Goal: Task Accomplishment & Management: Complete application form

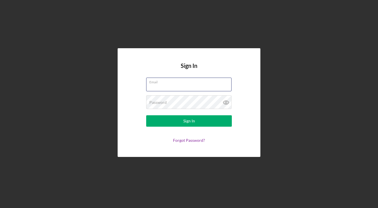
type input "[EMAIL_ADDRESS][DOMAIN_NAME]"
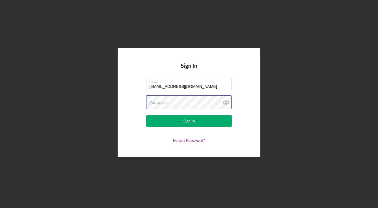
click at [189, 121] on button "Sign In" at bounding box center [189, 120] width 86 height 11
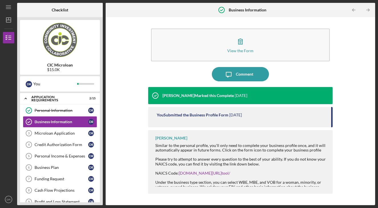
click at [338, 135] on div "View the Form Form Icon/Message Comment [PERSON_NAME] Marked this Complete [DAT…" at bounding box center [240, 111] width 264 height 182
drag, startPoint x: 332, startPoint y: 116, endPoint x: 351, endPoint y: 115, distance: 19.1
click at [338, 130] on div "View the Form Form Icon/Message Comment [PERSON_NAME] Marked this Complete [DAT…" at bounding box center [240, 111] width 264 height 182
drag, startPoint x: 351, startPoint y: 115, endPoint x: 354, endPoint y: 113, distance: 2.9
click at [351, 115] on div "View the Form Form Icon/Message Comment [PERSON_NAME] Marked this Complete [DAT…" at bounding box center [240, 111] width 264 height 182
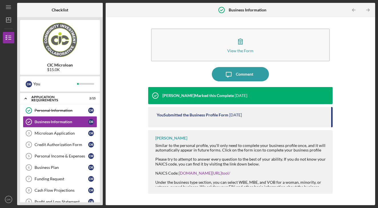
drag, startPoint x: 376, startPoint y: 118, endPoint x: 362, endPoint y: 135, distance: 22.8
click at [372, 145] on div "Icon/Menu Business Information Business Information Checklist CIC Microloan $15…" at bounding box center [189, 104] width 378 height 208
click at [36, 133] on div "Microloan Application" at bounding box center [62, 133] width 54 height 5
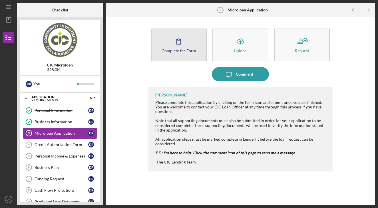
click at [174, 50] on div "Complete the Form" at bounding box center [178, 50] width 35 height 4
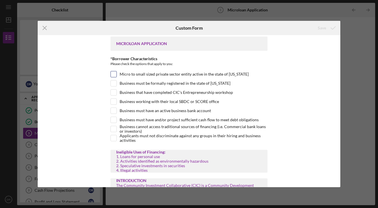
scroll to position [2, 0]
click at [113, 112] on input "Business must have an active business bank account" at bounding box center [114, 111] width 6 height 6
checkbox input "true"
click at [112, 92] on input "Business that have completed CIC's Entrepreneurship workshop" at bounding box center [114, 92] width 6 height 6
checkbox input "true"
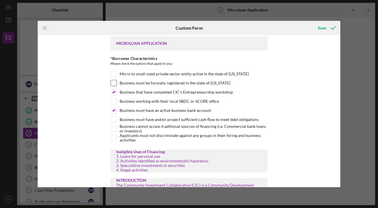
click at [113, 83] on input "Business must be formally registered in the state of [US_STATE]" at bounding box center [114, 83] width 6 height 6
checkbox input "true"
click at [115, 139] on input "Applicants must not discriminate against any groups in their hiring and busines…" at bounding box center [114, 138] width 6 height 6
checkbox input "true"
click at [116, 130] on div at bounding box center [113, 128] width 6 height 6
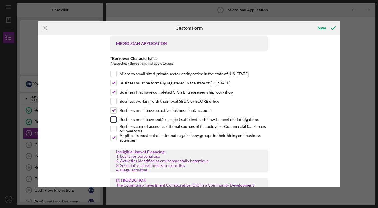
click at [114, 120] on input "Business must have and/or project sufficient cash flow to meet debt obligations" at bounding box center [114, 120] width 6 height 6
checkbox input "true"
click at [114, 100] on input "Business working with their local SBDC or SCORE office" at bounding box center [114, 101] width 6 height 6
checkbox input "true"
click at [115, 72] on input "Micro to small sized private sector entity active in the state of [US_STATE]" at bounding box center [114, 74] width 6 height 6
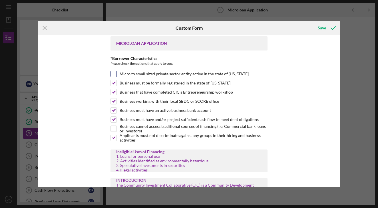
checkbox input "true"
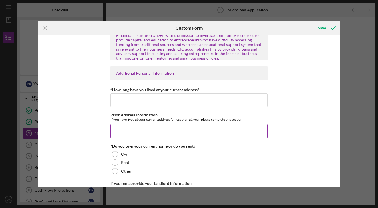
scroll to position [160, 0]
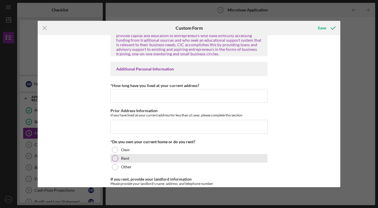
click at [115, 159] on div at bounding box center [115, 158] width 6 height 6
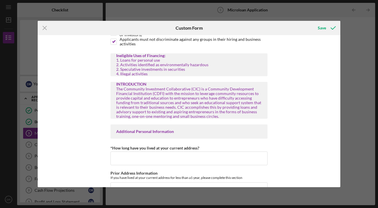
scroll to position [98, 0]
click at [163, 135] on div "Additional Personal Information" at bounding box center [188, 132] width 157 height 14
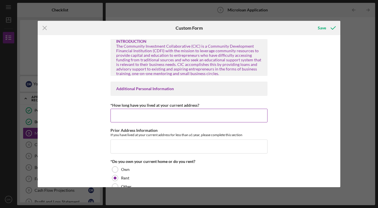
scroll to position [141, 0]
type input "2"
type input "1"
type input "less than a year"
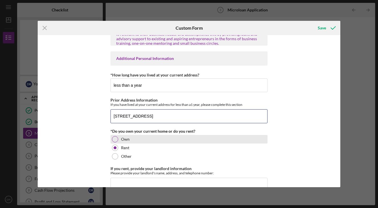
scroll to position [172, 0]
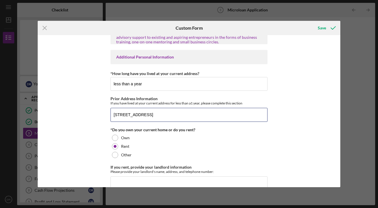
type input "[STREET_ADDRESS]"
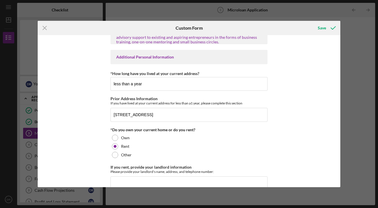
click at [297, 82] on div "MICROLOAN APPLICATION *Borrower Characteristics Please check the options that a…" at bounding box center [189, 111] width 302 height 152
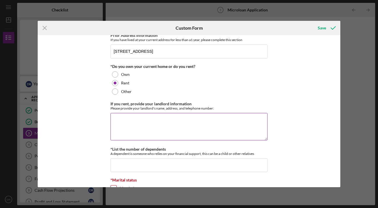
scroll to position [242, 0]
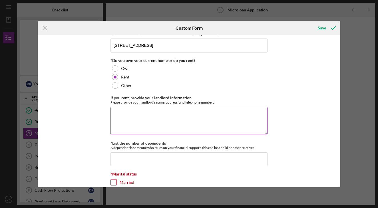
click at [149, 122] on textarea "If you rent, provide your landlord information" at bounding box center [188, 120] width 157 height 27
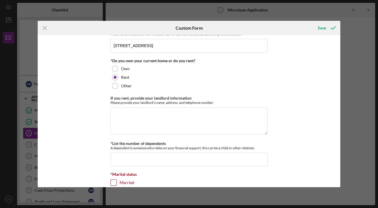
drag, startPoint x: 83, startPoint y: 117, endPoint x: 86, endPoint y: 116, distance: 3.5
click at [84, 117] on div "MICROLOAN APPLICATION *Borrower Characteristics Please check the options that a…" at bounding box center [189, 111] width 302 height 152
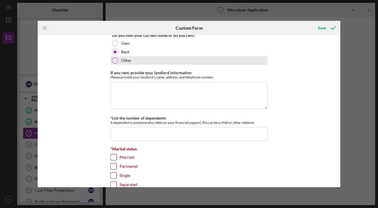
scroll to position [267, 0]
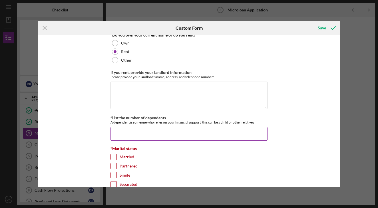
click at [159, 130] on input "*List the number of dependents" at bounding box center [188, 134] width 157 height 14
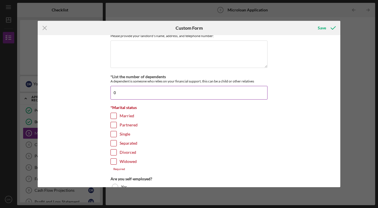
scroll to position [310, 0]
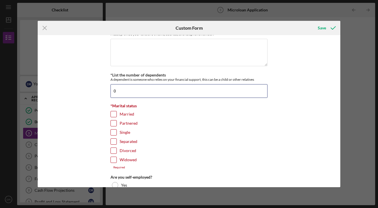
type input "0"
click at [112, 131] on input "Single" at bounding box center [114, 132] width 6 height 6
checkbox input "true"
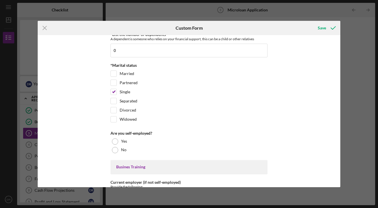
scroll to position [351, 0]
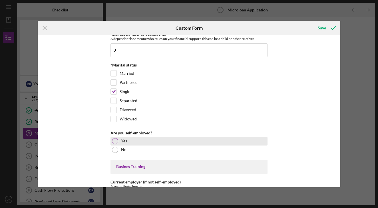
click at [118, 141] on div "Yes" at bounding box center [188, 141] width 157 height 9
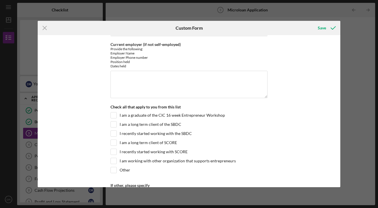
scroll to position [488, 0]
click at [115, 115] on input "I am a graduate of the CIC 16 week Entrepreneur Workshop" at bounding box center [114, 116] width 6 height 6
checkbox input "true"
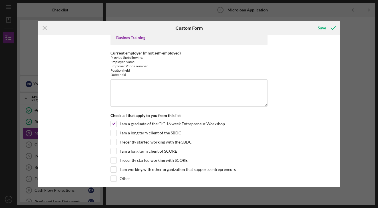
scroll to position [479, 0]
click at [111, 140] on input "I recently started working with the SBDC" at bounding box center [114, 143] width 6 height 6
checkbox input "true"
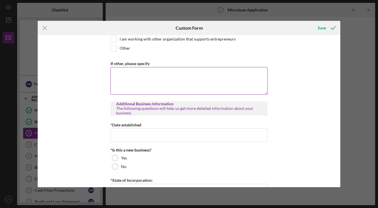
scroll to position [619, 0]
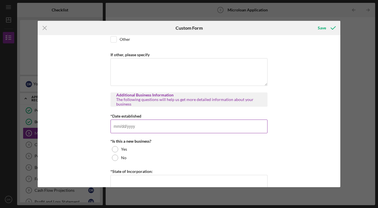
click at [147, 129] on input "*Date established" at bounding box center [188, 127] width 157 height 14
click at [123, 125] on input "[DATE]" at bounding box center [188, 127] width 157 height 14
type input "[DATE]"
click at [145, 126] on input "[DATE]" at bounding box center [188, 127] width 157 height 14
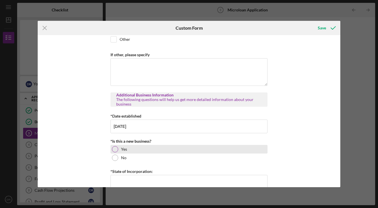
click at [114, 148] on div at bounding box center [115, 149] width 6 height 6
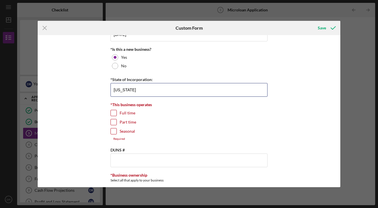
scroll to position [711, 0]
type input "[US_STATE]"
click at [112, 110] on input "Full time" at bounding box center [114, 113] width 6 height 6
checkbox input "true"
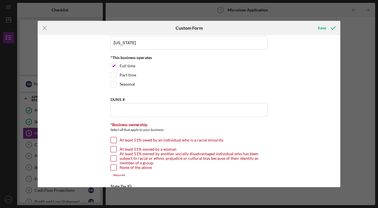
scroll to position [764, 0]
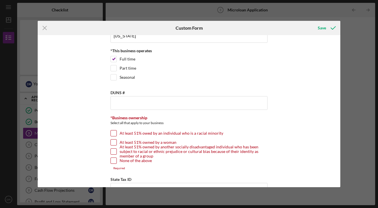
click at [114, 133] on input "At least 51% owed by an individual who is a racial minority" at bounding box center [114, 133] width 6 height 6
checkbox input "true"
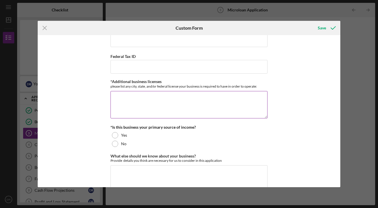
scroll to position [919, 0]
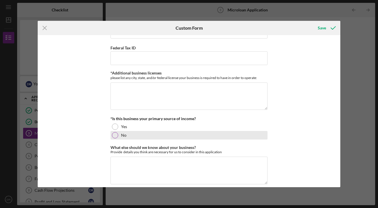
click at [118, 134] on div "No" at bounding box center [188, 135] width 157 height 9
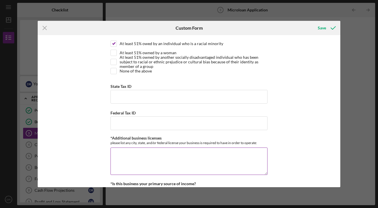
scroll to position [845, 0]
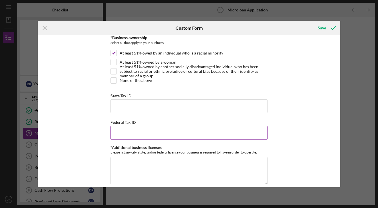
click at [124, 127] on input "Federal Tax ID" at bounding box center [188, 133] width 157 height 14
paste input "[US_EMPLOYER_IDENTIFICATION_NUMBER]"
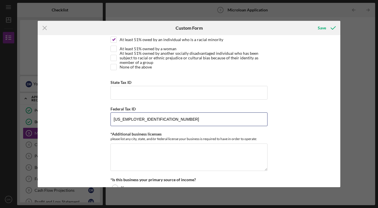
scroll to position [858, 0]
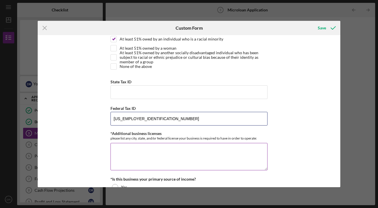
type input "[US_EMPLOYER_IDENTIFICATION_NUMBER]"
click at [133, 154] on textarea "*Additional business licenses" at bounding box center [188, 156] width 157 height 27
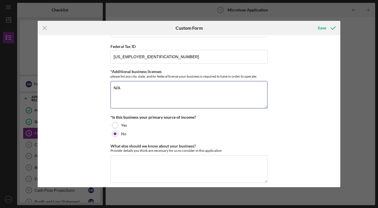
scroll to position [957, 0]
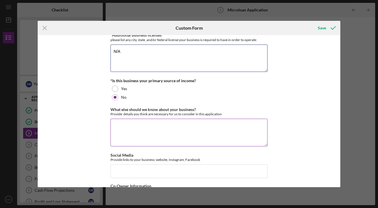
type textarea "N/A"
click at [137, 131] on textarea "What else should we know about your business?" at bounding box center [188, 132] width 157 height 27
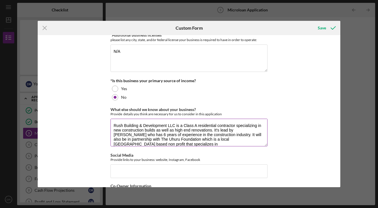
scroll to position [0, 0]
drag, startPoint x: 117, startPoint y: 143, endPoint x: 121, endPoint y: 143, distance: 4.0
click at [118, 143] on textarea "Rush Building & Development LLC is a Class A residential contractor specializin…" at bounding box center [188, 132] width 157 height 27
click at [184, 142] on textarea "Rush Building & Development LLC is a Class A residential contractor specializin…" at bounding box center [188, 132] width 157 height 27
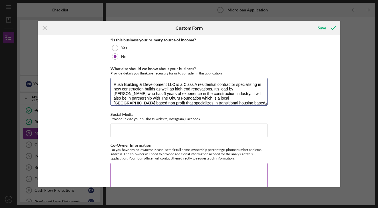
scroll to position [1001, 0]
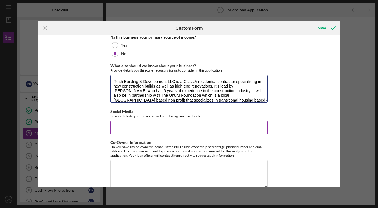
type textarea "Rush Building & Development LLC is a Class A residential contractor specializin…"
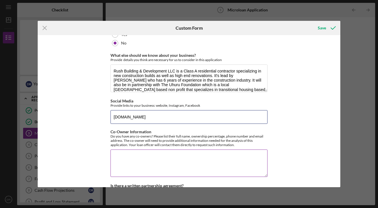
scroll to position [1016, 0]
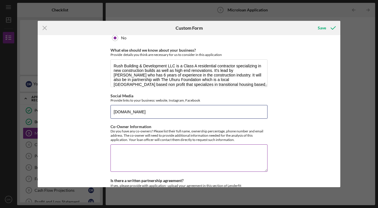
type input "[DOMAIN_NAME]"
click at [168, 162] on textarea "Co-Owner Information" at bounding box center [188, 157] width 157 height 27
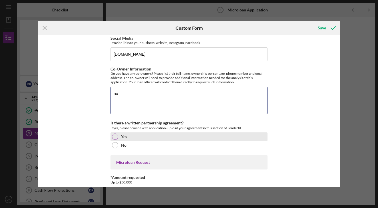
scroll to position [1086, 0]
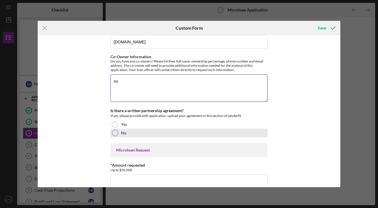
type textarea "no"
click at [114, 131] on div at bounding box center [115, 133] width 6 height 6
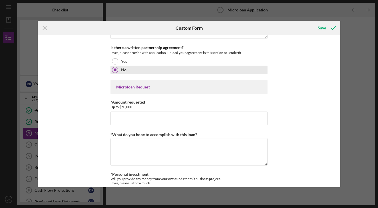
scroll to position [1149, 0]
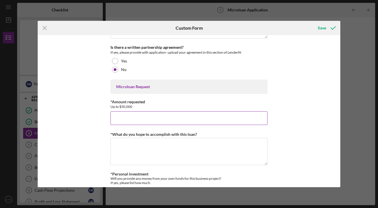
click at [167, 116] on input "*Amount requested" at bounding box center [188, 118] width 157 height 14
type input "$25,000"
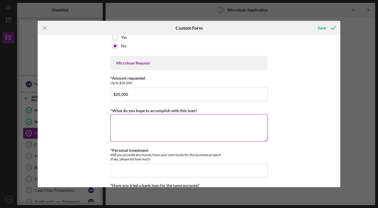
scroll to position [1172, 0]
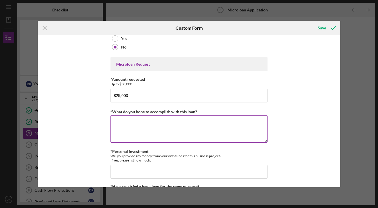
click at [165, 123] on textarea "*What do you hope to accomplish with this loan?" at bounding box center [188, 128] width 157 height 27
paste textarea "Rush Building & Development LLC is seeking $25,000 in funding to support essent…"
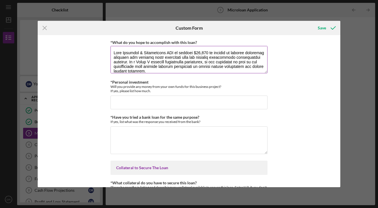
scroll to position [1242, 0]
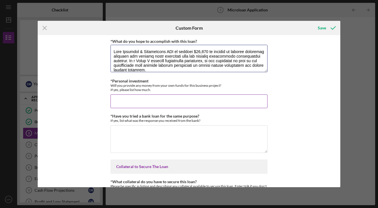
type textarea "Rush Building & Development LLC is seeking $25,000 in funding to support essent…"
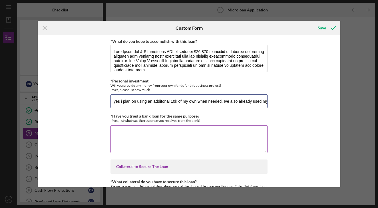
type input "yes i plan on using an additonal 10k of my own when needed. Ive also already us…"
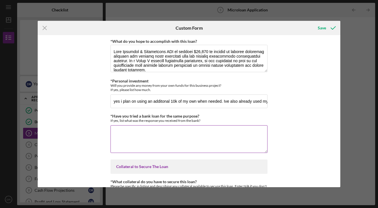
click at [131, 139] on textarea "*Have you tried a bank loan for the same purpose?" at bounding box center [188, 138] width 157 height 27
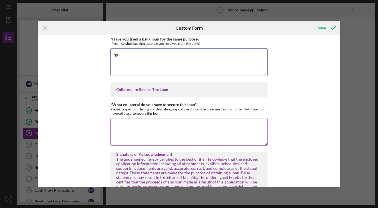
scroll to position [1320, 0]
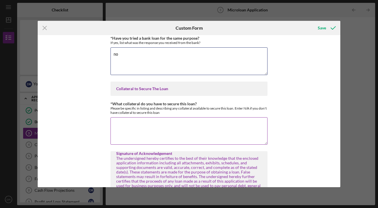
type textarea "no"
click at [133, 130] on textarea "*What collateral do you have to secure this loan?" at bounding box center [188, 130] width 157 height 27
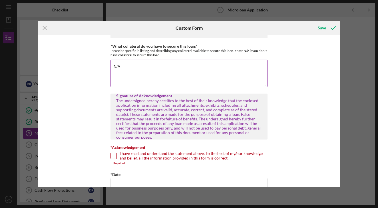
scroll to position [1379, 0]
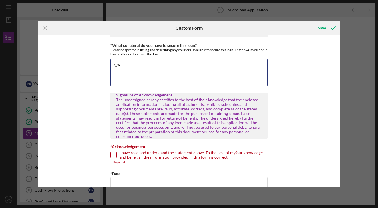
type textarea "N/A"
click at [113, 152] on input "I have read and understand the statement above. To the best of my/our knowledge…" at bounding box center [114, 155] width 6 height 6
checkbox input "true"
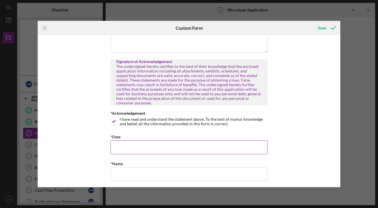
scroll to position [1412, 0]
click at [142, 144] on input "*Date" at bounding box center [188, 148] width 157 height 14
type input "[DATE]"
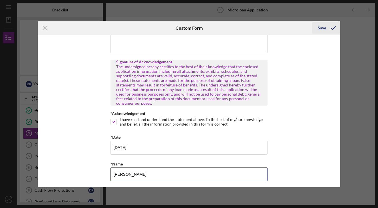
type input "[PERSON_NAME]"
click at [327, 30] on icon "submit" at bounding box center [333, 28] width 14 height 14
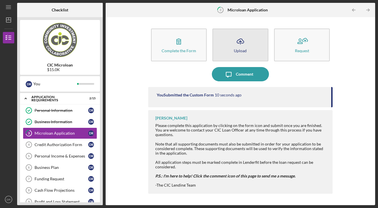
click at [241, 47] on icon "Icon/Upload" at bounding box center [240, 41] width 14 height 14
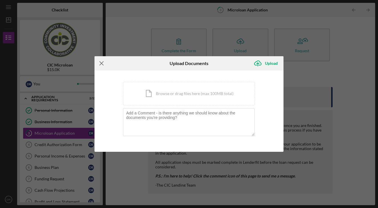
click at [102, 62] on icon "Icon/Menu Close" at bounding box center [101, 63] width 14 height 14
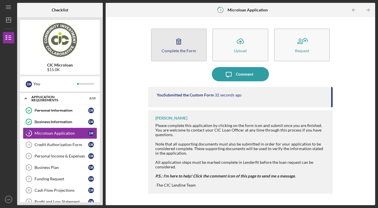
click at [180, 52] on div "Complete the Form" at bounding box center [178, 50] width 35 height 4
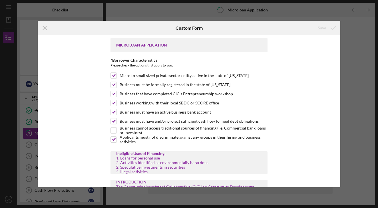
click at [365, 66] on div "Icon/Menu Close Custom Form Save MICROLOAN APPLICATION *Borrower Characteristic…" at bounding box center [189, 104] width 378 height 208
drag, startPoint x: 355, startPoint y: 64, endPoint x: 167, endPoint y: 46, distance: 188.5
click at [354, 64] on div "Icon/Menu Close Custom Form Save MICROLOAN APPLICATION *Borrower Characteristic…" at bounding box center [189, 104] width 378 height 208
click at [46, 29] on icon "Icon/Menu Close" at bounding box center [45, 28] width 14 height 14
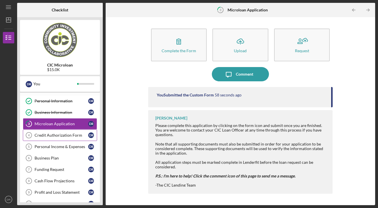
scroll to position [9, 0]
click at [46, 135] on div "Credit Authorization Form" at bounding box center [62, 135] width 54 height 5
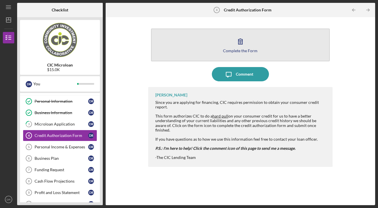
click at [199, 50] on button "Complete the Form Form" at bounding box center [240, 45] width 179 height 33
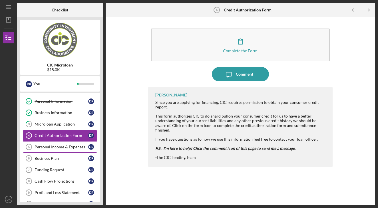
click at [46, 149] on link "Personal Income & Expenses 5 Personal Income & Expenses D R" at bounding box center [60, 146] width 74 height 11
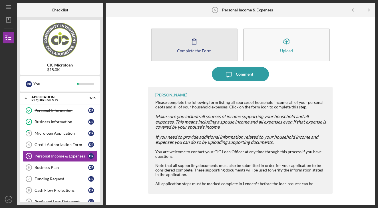
click at [186, 42] on button "Complete the Form Form" at bounding box center [194, 45] width 86 height 33
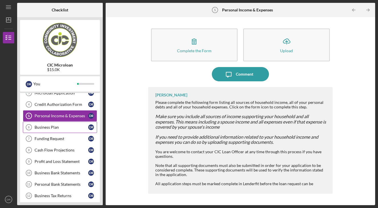
click at [58, 127] on div "Business Plan" at bounding box center [62, 127] width 54 height 5
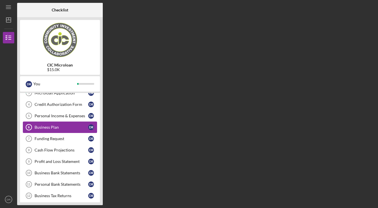
scroll to position [40, 0]
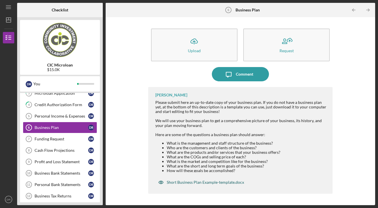
click at [177, 182] on div "Short Business Plan Example-template.docx" at bounding box center [205, 182] width 77 height 5
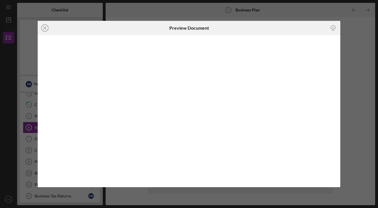
click at [335, 29] on icon "button" at bounding box center [332, 26] width 5 height 3
click at [46, 30] on icon "Icon/Close" at bounding box center [45, 28] width 14 height 14
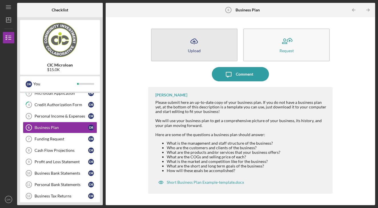
click at [180, 48] on button "Icon/Upload Upload" at bounding box center [194, 45] width 86 height 33
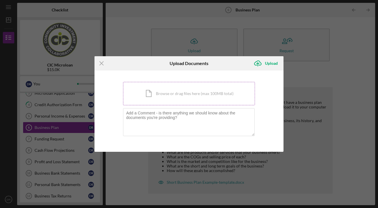
click at [175, 96] on div "Icon/Document Browse or drag files here (max 100MB total) Tap to choose files o…" at bounding box center [189, 93] width 132 height 23
click at [196, 100] on div "Icon/Document Browse or drag files here (max 100MB total) Tap to choose files o…" at bounding box center [189, 93] width 132 height 23
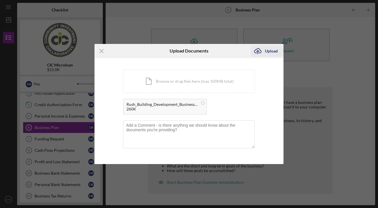
click at [268, 51] on div "Upload" at bounding box center [271, 50] width 13 height 11
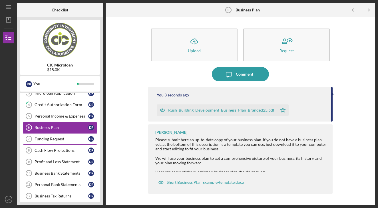
click at [63, 141] on link "Funding Request 7 Funding Request D R" at bounding box center [60, 138] width 74 height 11
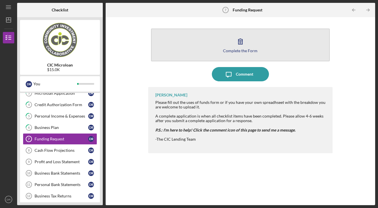
click at [213, 50] on button "Complete the Form Form" at bounding box center [240, 45] width 179 height 33
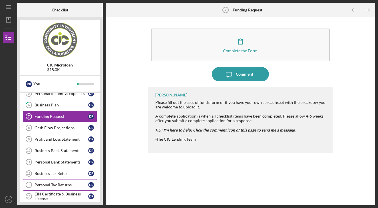
scroll to position [62, 0]
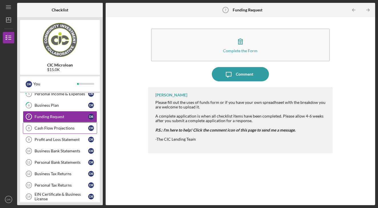
click at [55, 129] on div "Cash Flow Projections" at bounding box center [62, 128] width 54 height 5
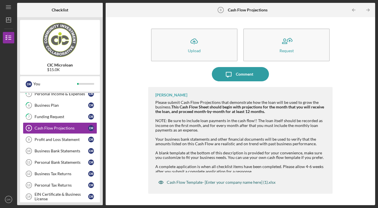
click at [226, 183] on div "Cash Flow Template- [Enter your company name here] (1).xlsx" at bounding box center [221, 182] width 109 height 5
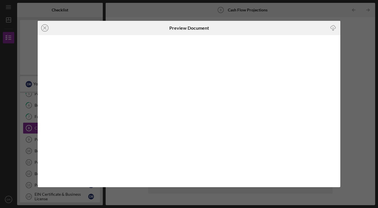
click at [336, 29] on icon "Icon/Download" at bounding box center [332, 27] width 13 height 13
